Goal: Use online tool/utility: Utilize a website feature to perform a specific function

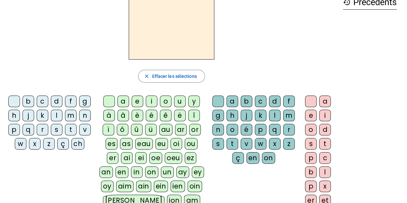
scroll to position [39, 0]
click at [69, 101] on div "f" at bounding box center [71, 101] width 12 height 12
drag, startPoint x: 162, startPoint y: 116, endPoint x: 374, endPoint y: 43, distance: 224.7
click at [374, 43] on div "history Précédents" at bounding box center [370, 131] width 64 height 282
click at [164, 115] on div "ê" at bounding box center [166, 115] width 12 height 12
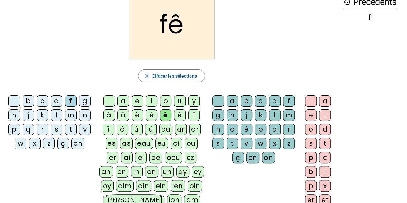
click at [237, 139] on div "t" at bounding box center [232, 144] width 12 height 12
click at [307, 116] on div "e" at bounding box center [311, 115] width 12 height 12
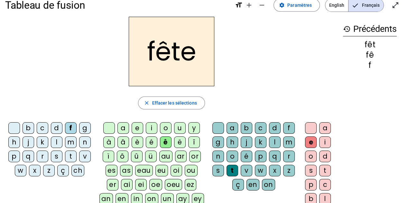
scroll to position [12, 0]
click at [73, 152] on div "t" at bounding box center [71, 156] width 12 height 12
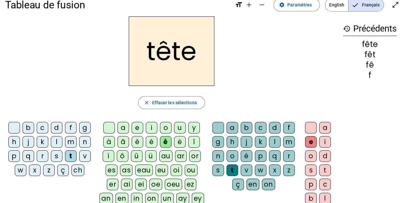
click at [30, 126] on div "b" at bounding box center [29, 128] width 12 height 12
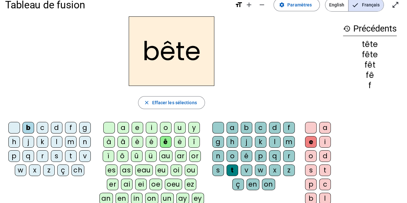
click at [177, 128] on div "u" at bounding box center [180, 128] width 12 height 12
click at [217, 170] on div "s" at bounding box center [218, 170] width 12 height 12
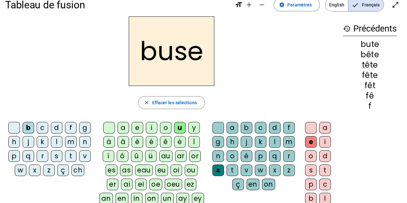
click at [151, 127] on div "i" at bounding box center [152, 128] width 12 height 12
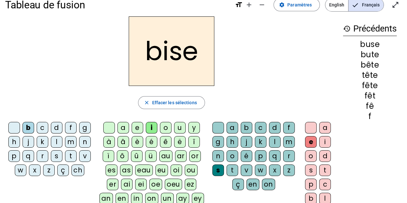
click at [124, 126] on div "a" at bounding box center [123, 128] width 12 height 12
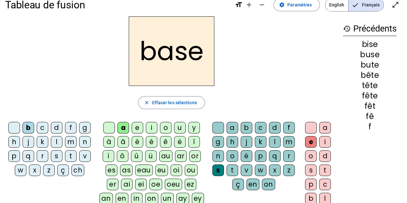
click at [44, 158] on div "r" at bounding box center [43, 156] width 12 height 12
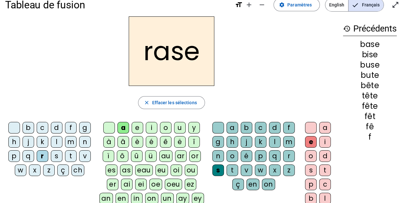
click at [219, 140] on div "g" at bounding box center [218, 142] width 12 height 12
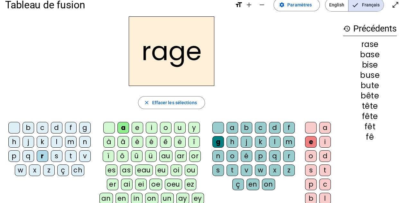
click at [10, 155] on div "p" at bounding box center [14, 156] width 12 height 12
